Goal: Transaction & Acquisition: Subscribe to service/newsletter

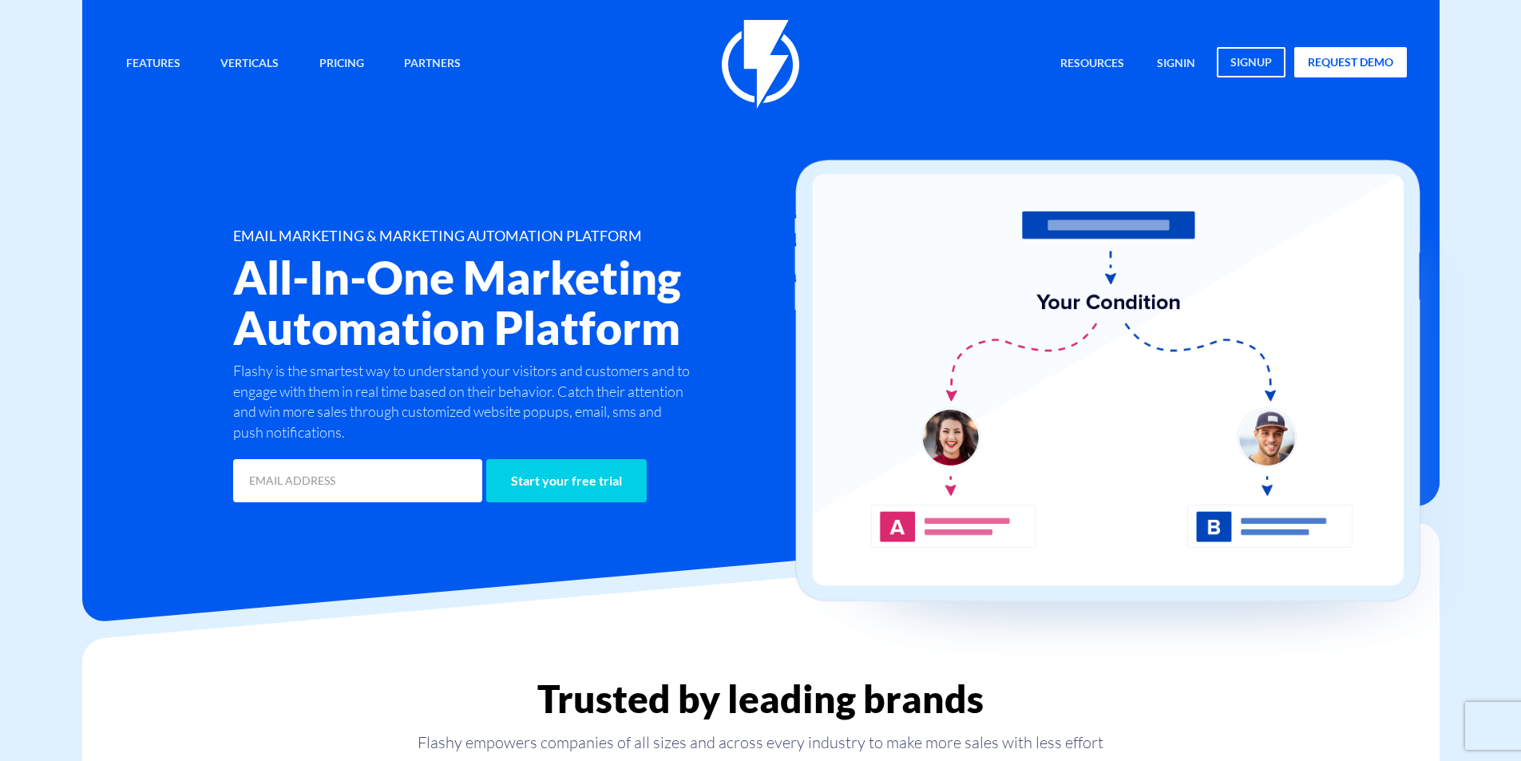
click at [351, 496] on input "email" at bounding box center [357, 480] width 249 height 43
click at [1352, 69] on link "request demo" at bounding box center [1350, 62] width 113 height 30
click at [922, 515] on img at bounding box center [1138, 414] width 719 height 509
click at [1251, 77] on link "signup" at bounding box center [1251, 62] width 69 height 30
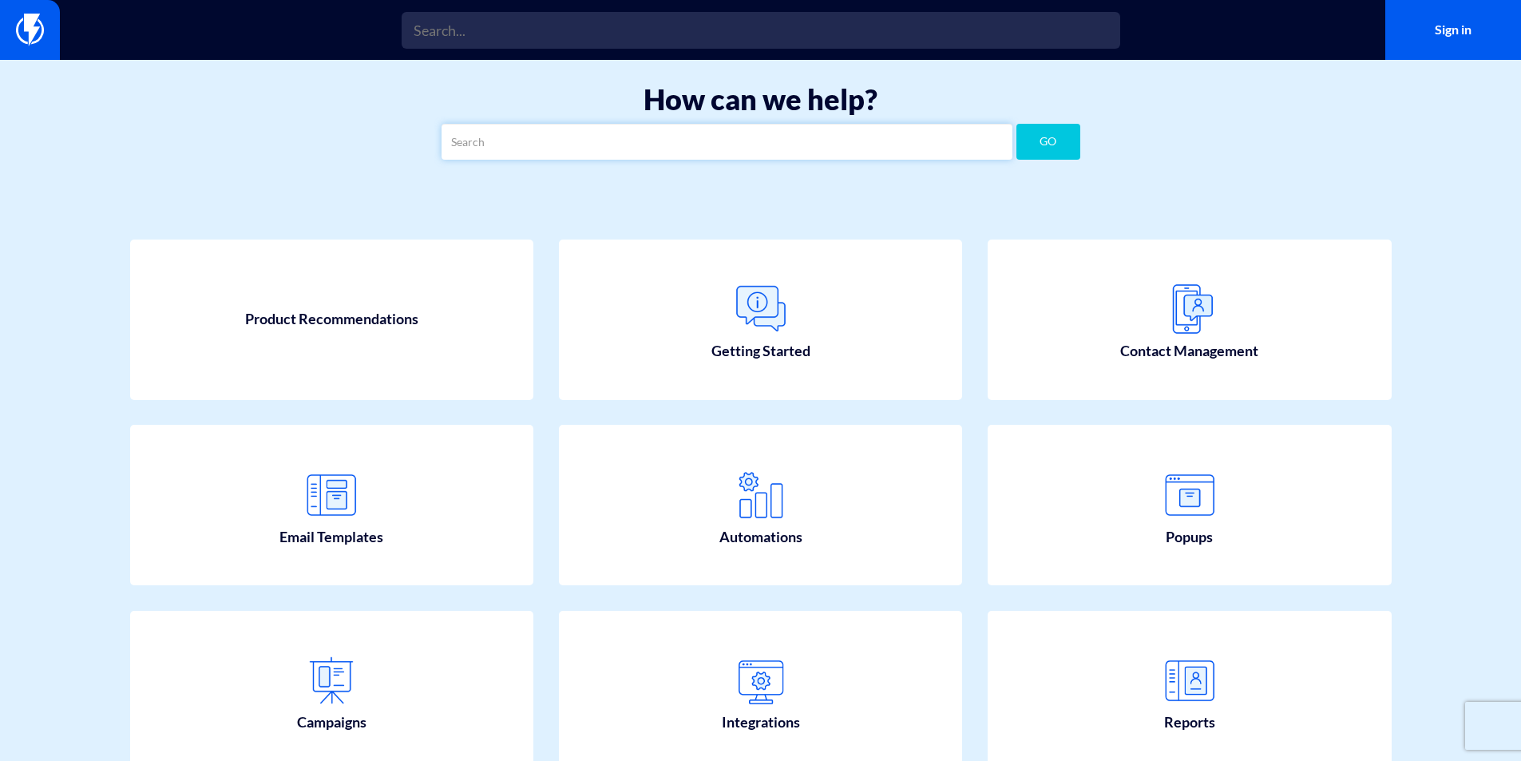
drag, startPoint x: 0, startPoint y: 0, endPoint x: 882, endPoint y: 135, distance: 892.6
click at [882, 135] on input "text" at bounding box center [727, 142] width 571 height 36
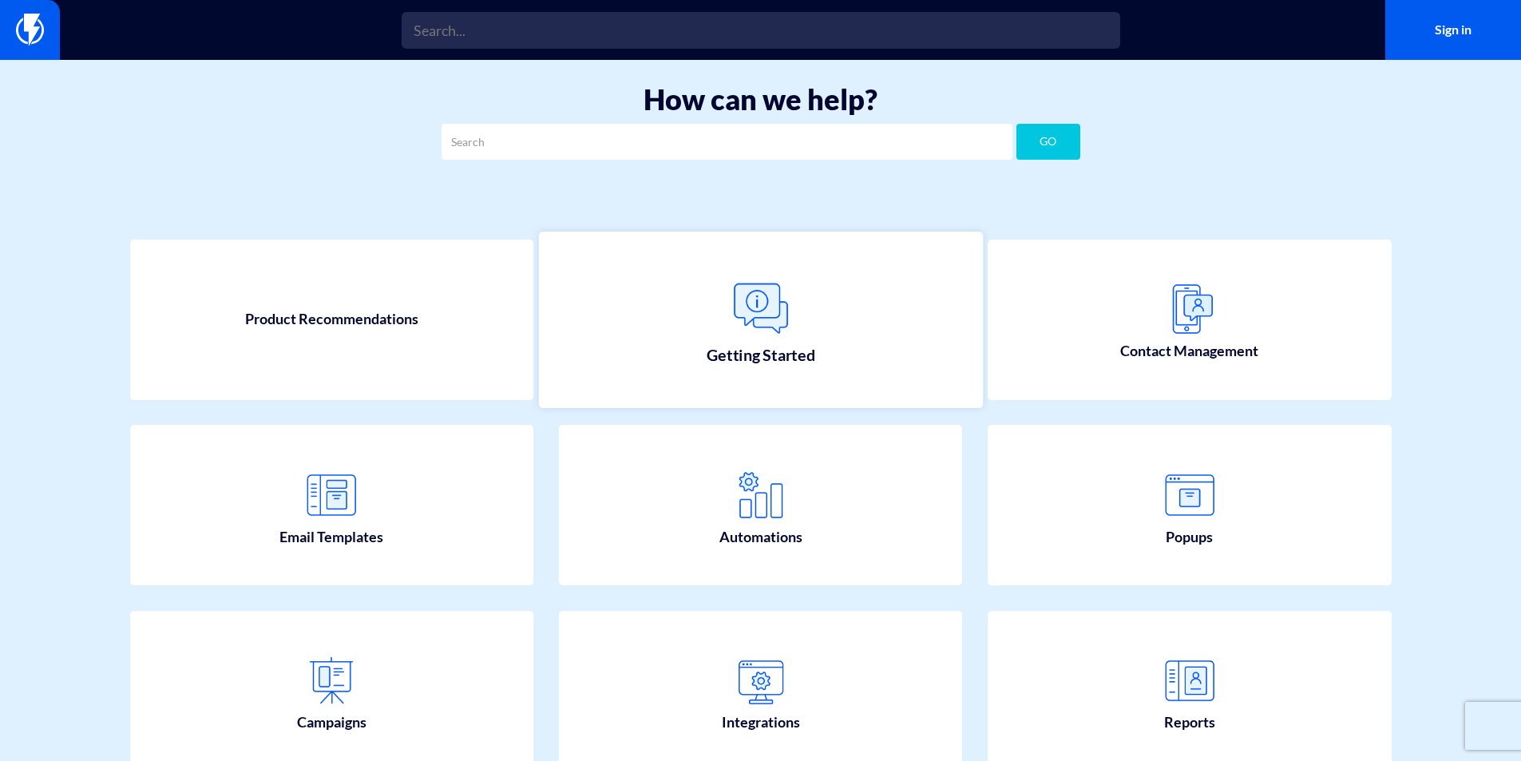
click at [813, 319] on link "Getting Started" at bounding box center [760, 320] width 444 height 176
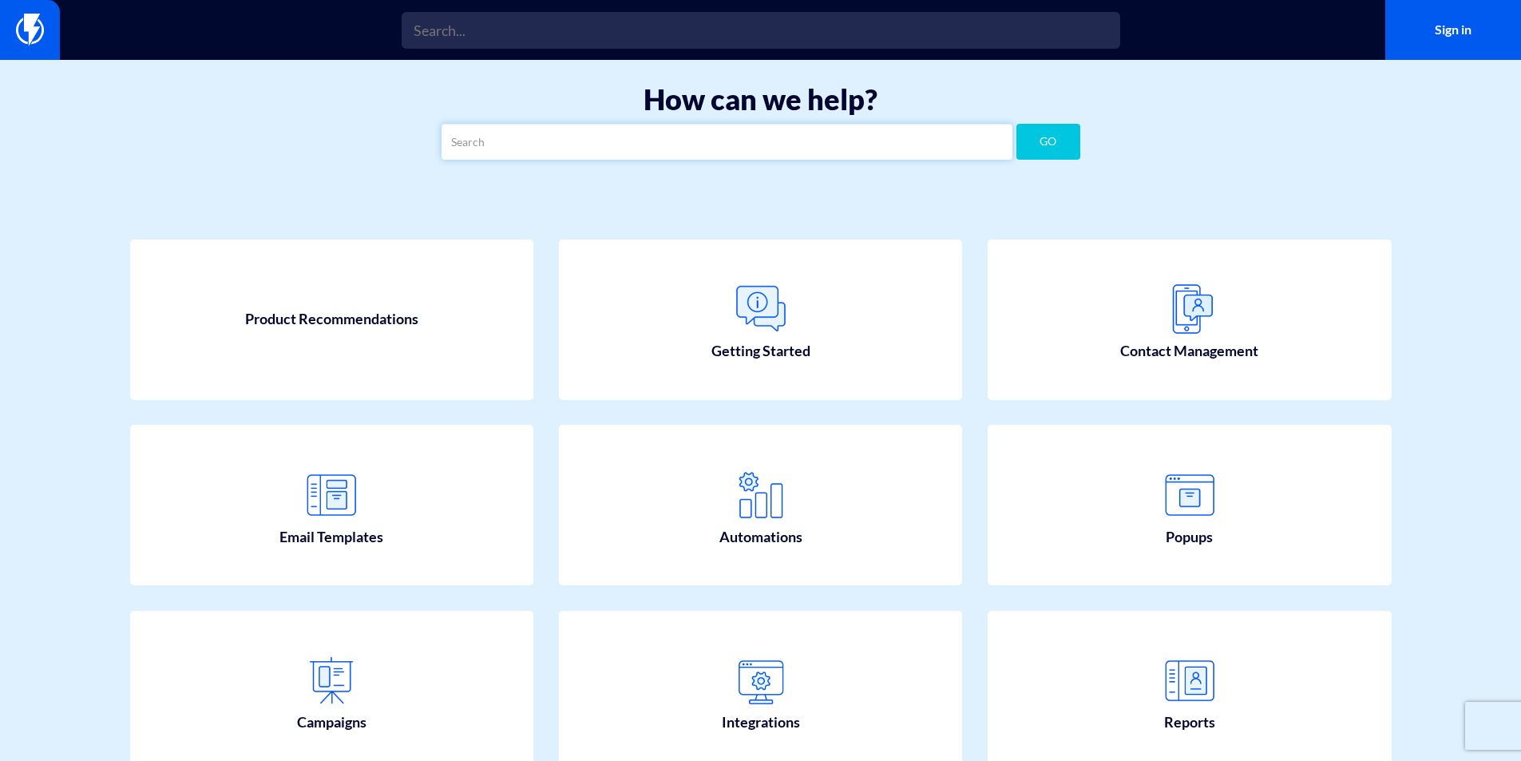
click at [673, 154] on input "text" at bounding box center [727, 142] width 571 height 36
type input "j"
type input "h"
type input "need help"
click at [1057, 137] on button "GO" at bounding box center [1049, 142] width 64 height 36
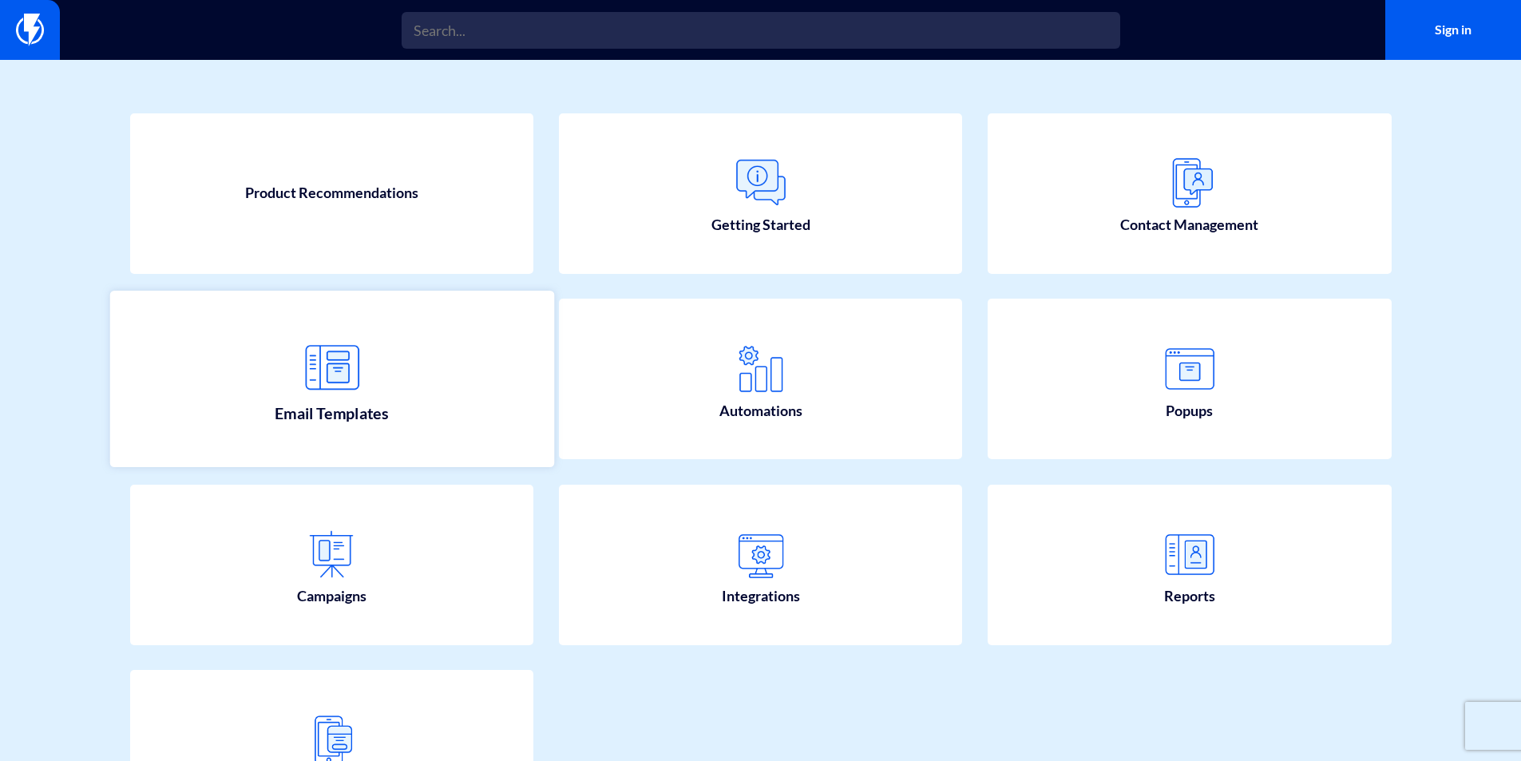
scroll to position [269, 0]
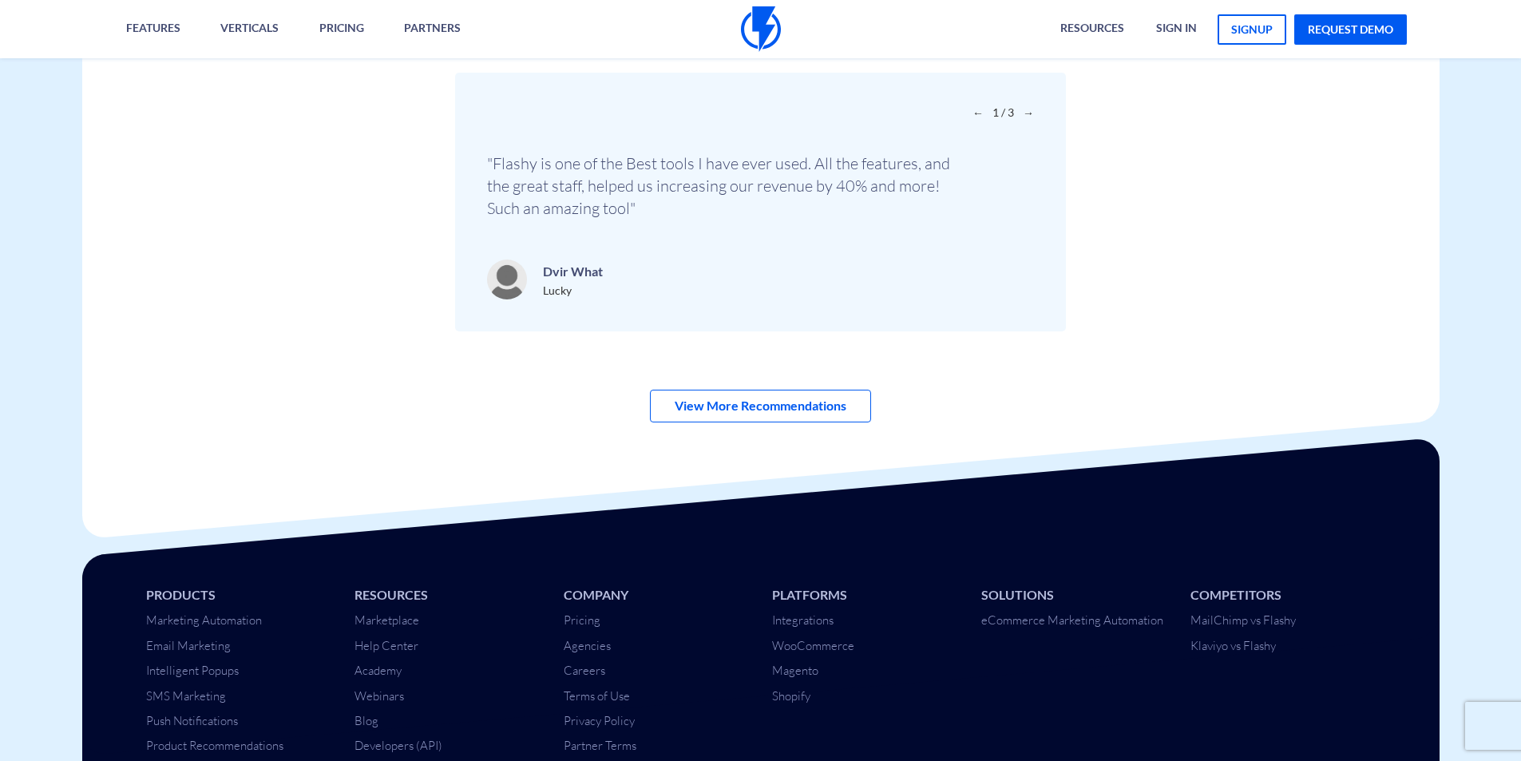
scroll to position [5609, 0]
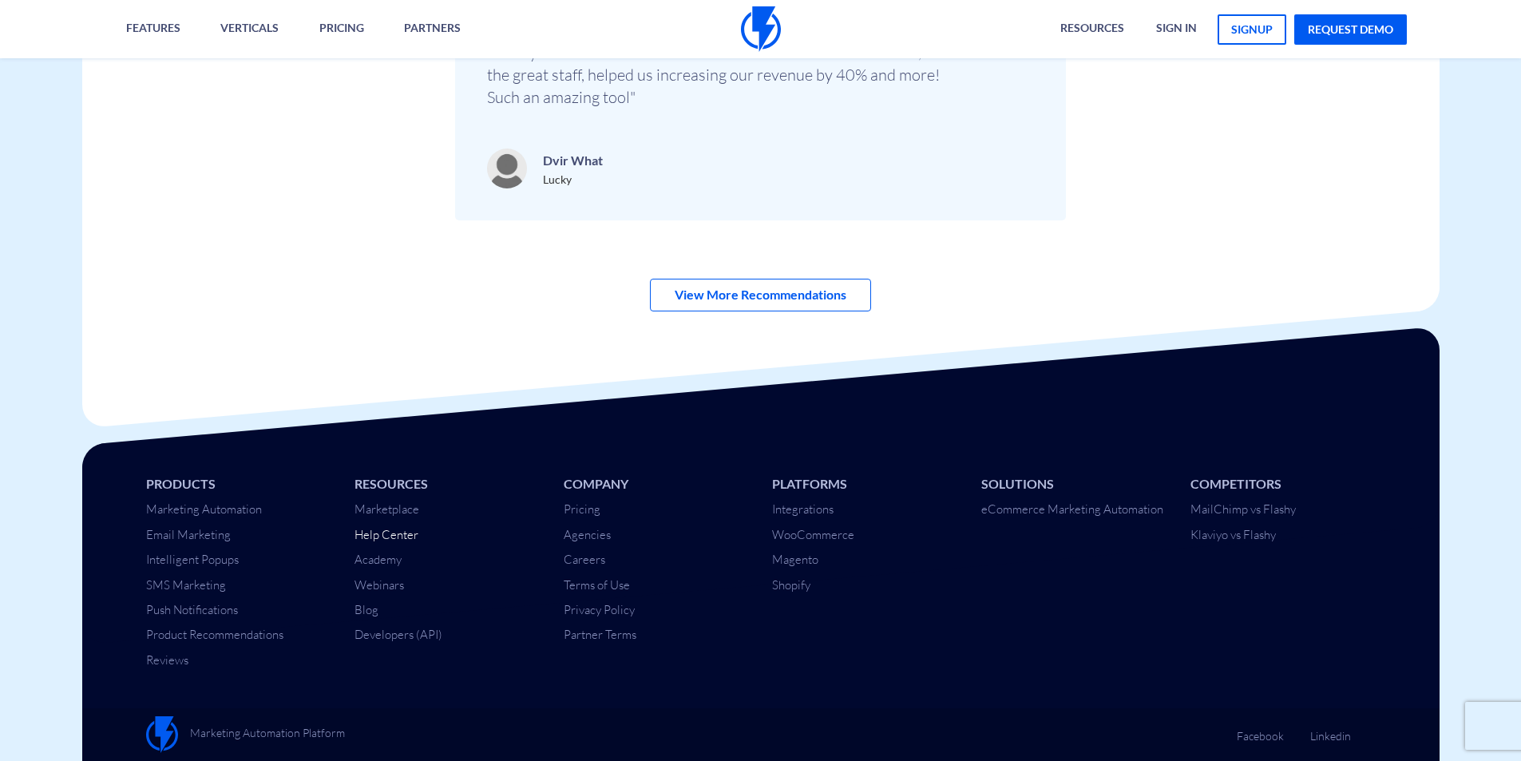
click at [378, 537] on link "Help Center" at bounding box center [387, 534] width 64 height 15
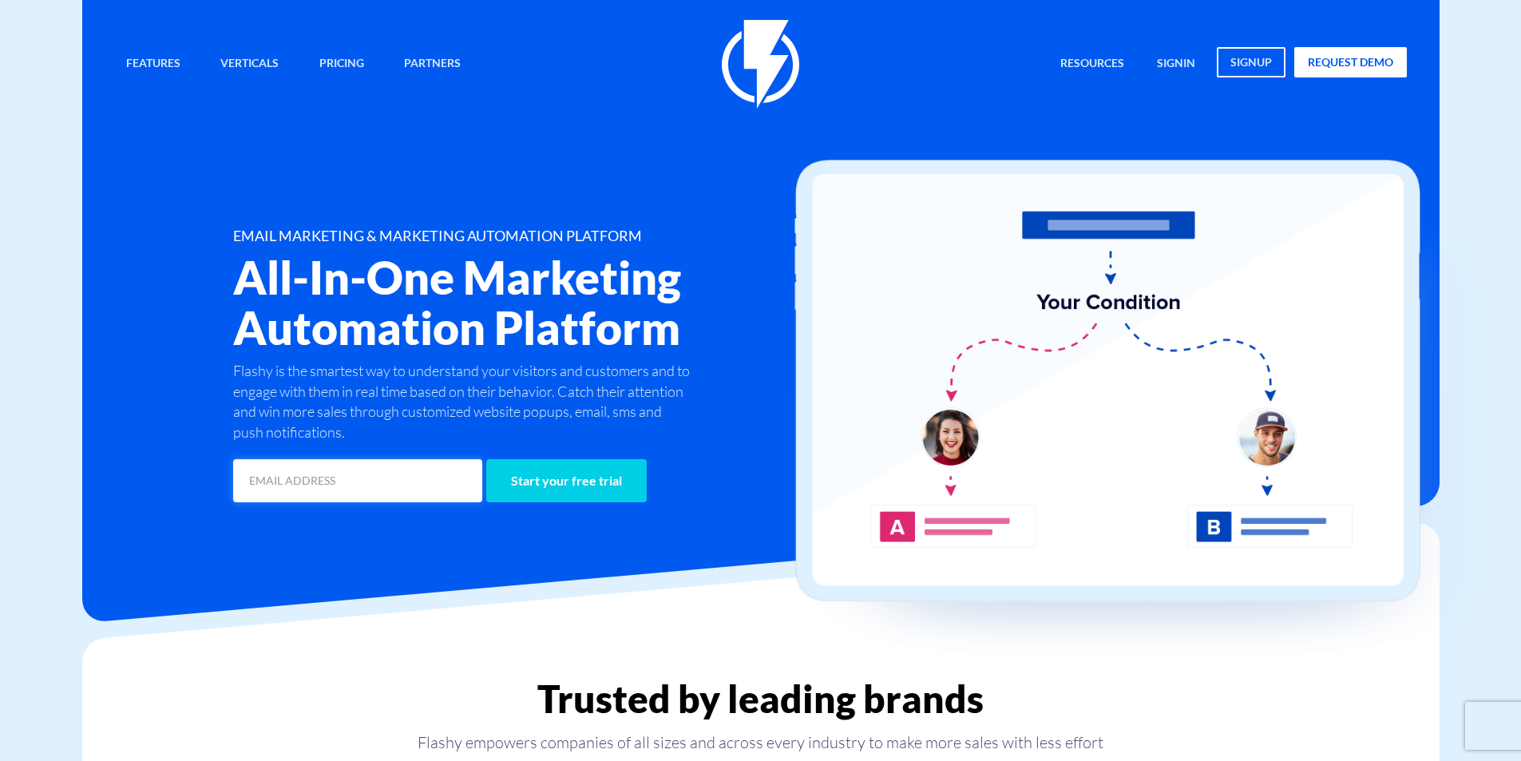
click at [455, 478] on input "email" at bounding box center [357, 480] width 249 height 43
click at [386, 492] on input "email" at bounding box center [357, 480] width 249 height 43
type input "[EMAIL_ADDRESS][DOMAIN_NAME]"
click at [567, 484] on input "Start your free trial" at bounding box center [566, 480] width 161 height 43
